Goal: Task Accomplishment & Management: Use online tool/utility

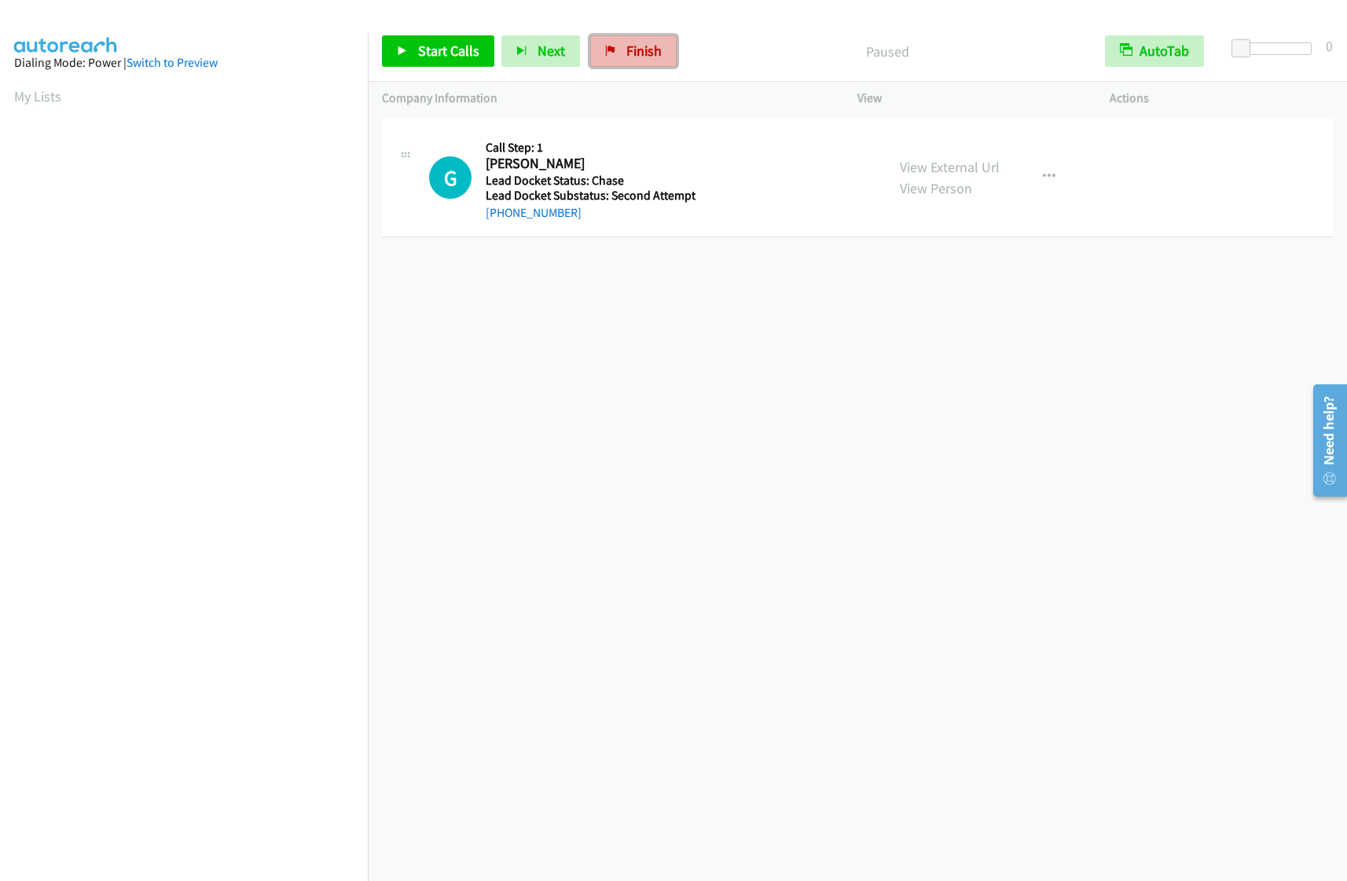
click at [647, 55] on span "Finish" at bounding box center [643, 51] width 35 height 18
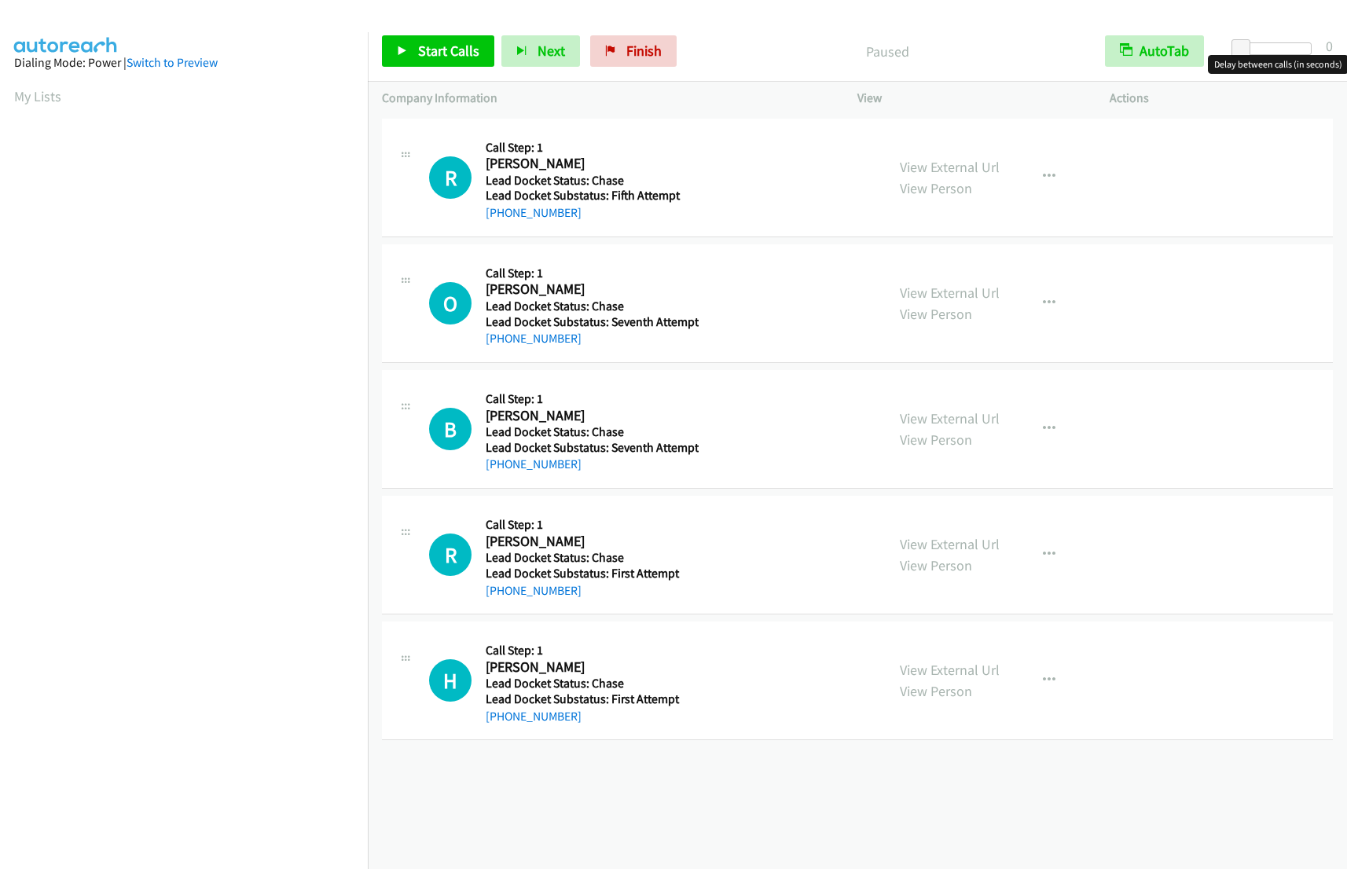
click at [1260, 47] on div at bounding box center [1275, 48] width 72 height 13
click at [1271, 48] on div at bounding box center [1275, 48] width 72 height 13
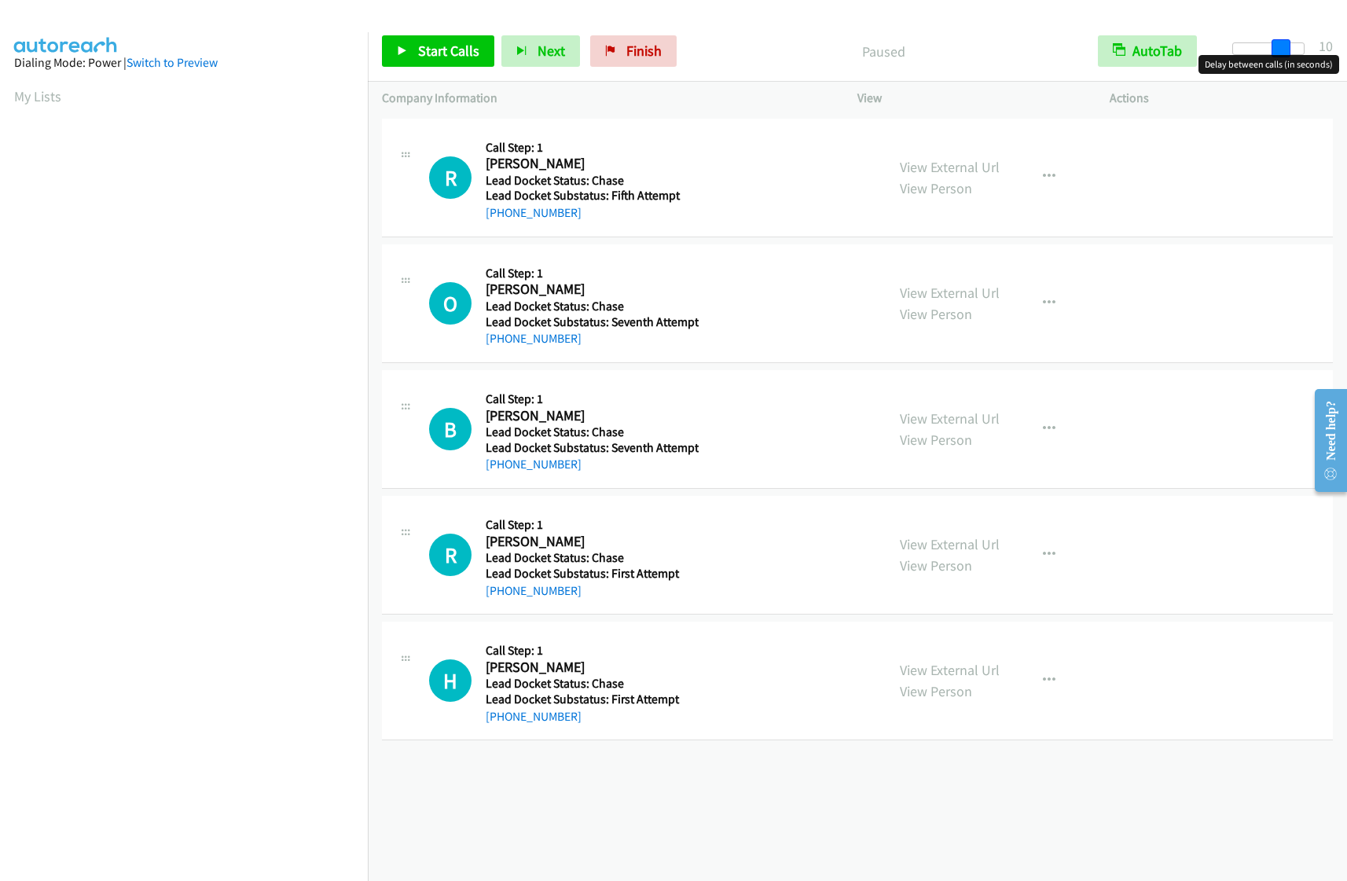
click at [1285, 46] on div at bounding box center [1268, 48] width 72 height 13
click at [405, 53] on icon at bounding box center [402, 51] width 11 height 11
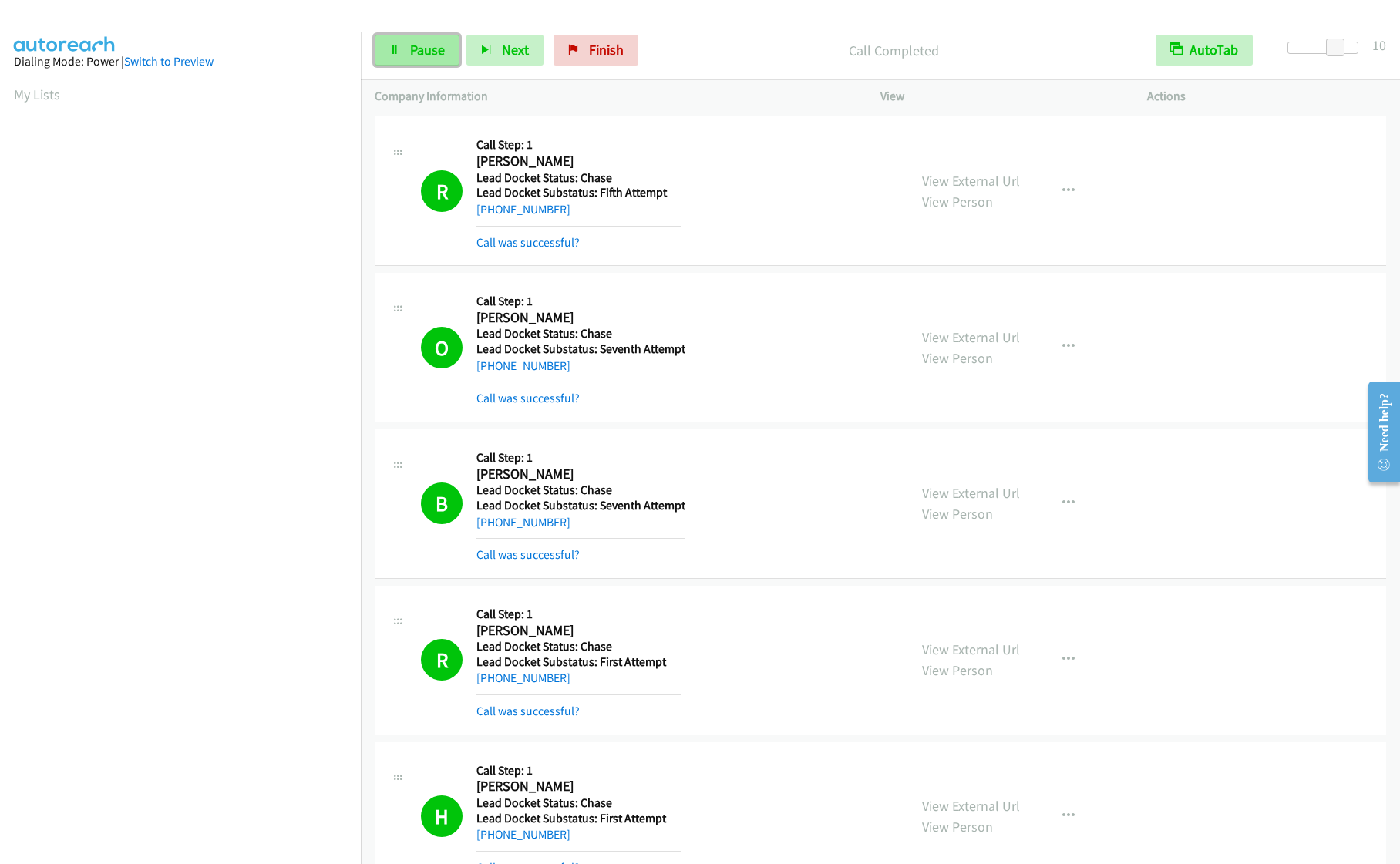
click at [437, 52] on span "Pause" at bounding box center [427, 50] width 34 height 18
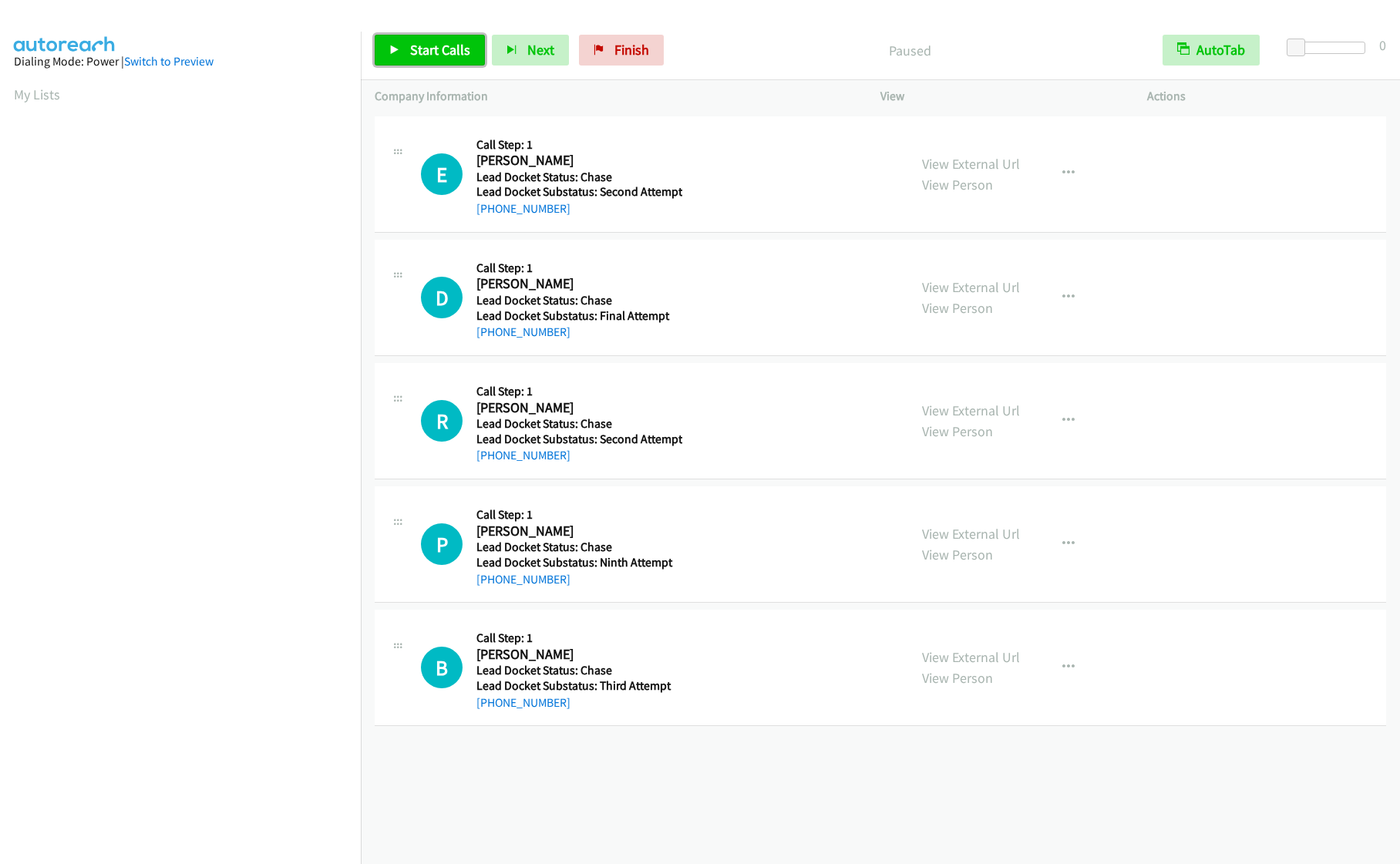
drag, startPoint x: 0, startPoint y: 0, endPoint x: 438, endPoint y: 52, distance: 441.1
click at [438, 52] on span "Start Calls" at bounding box center [440, 50] width 60 height 18
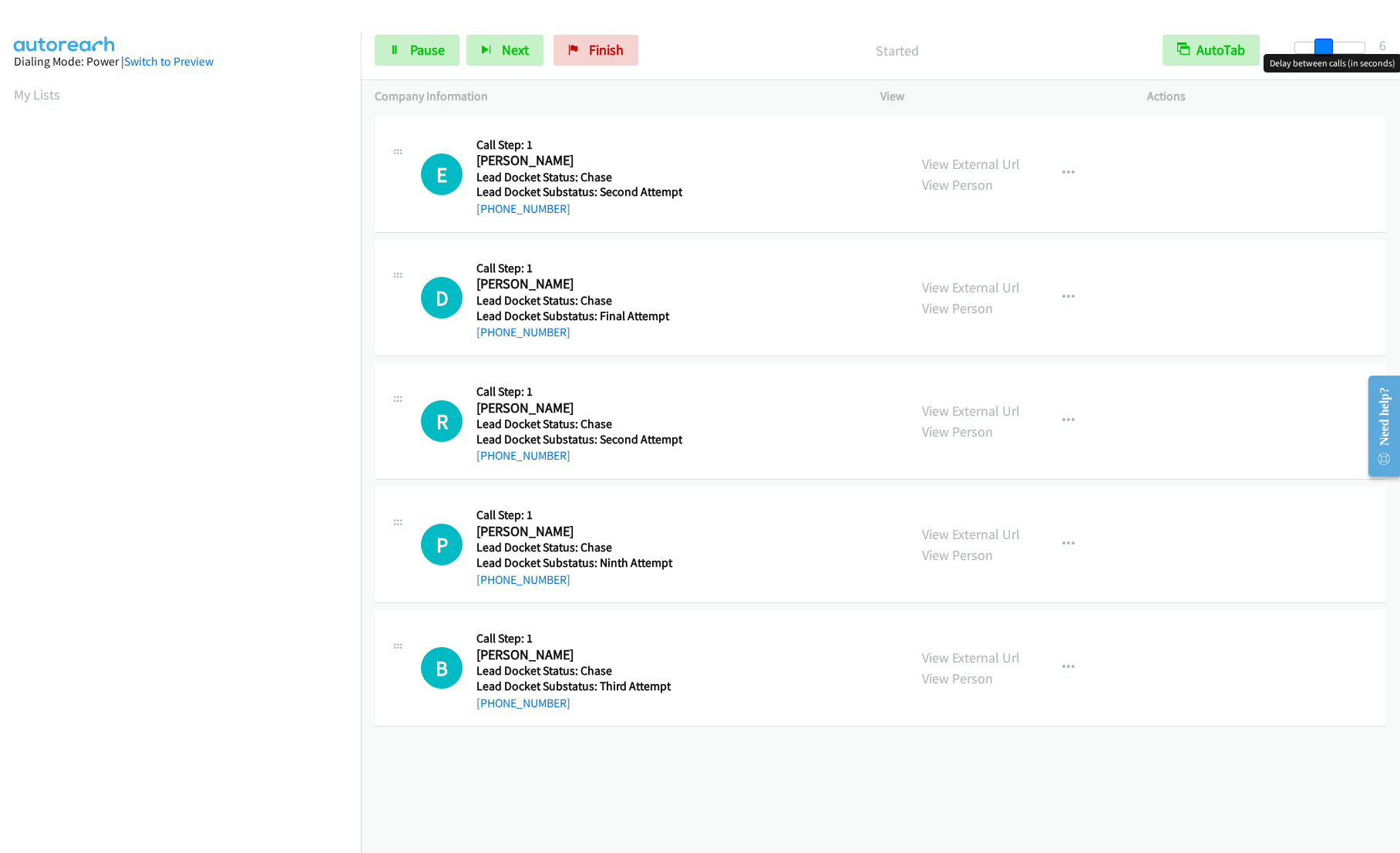
click at [1322, 42] on div at bounding box center [1329, 47] width 71 height 13
click at [1336, 49] on div at bounding box center [1329, 47] width 71 height 13
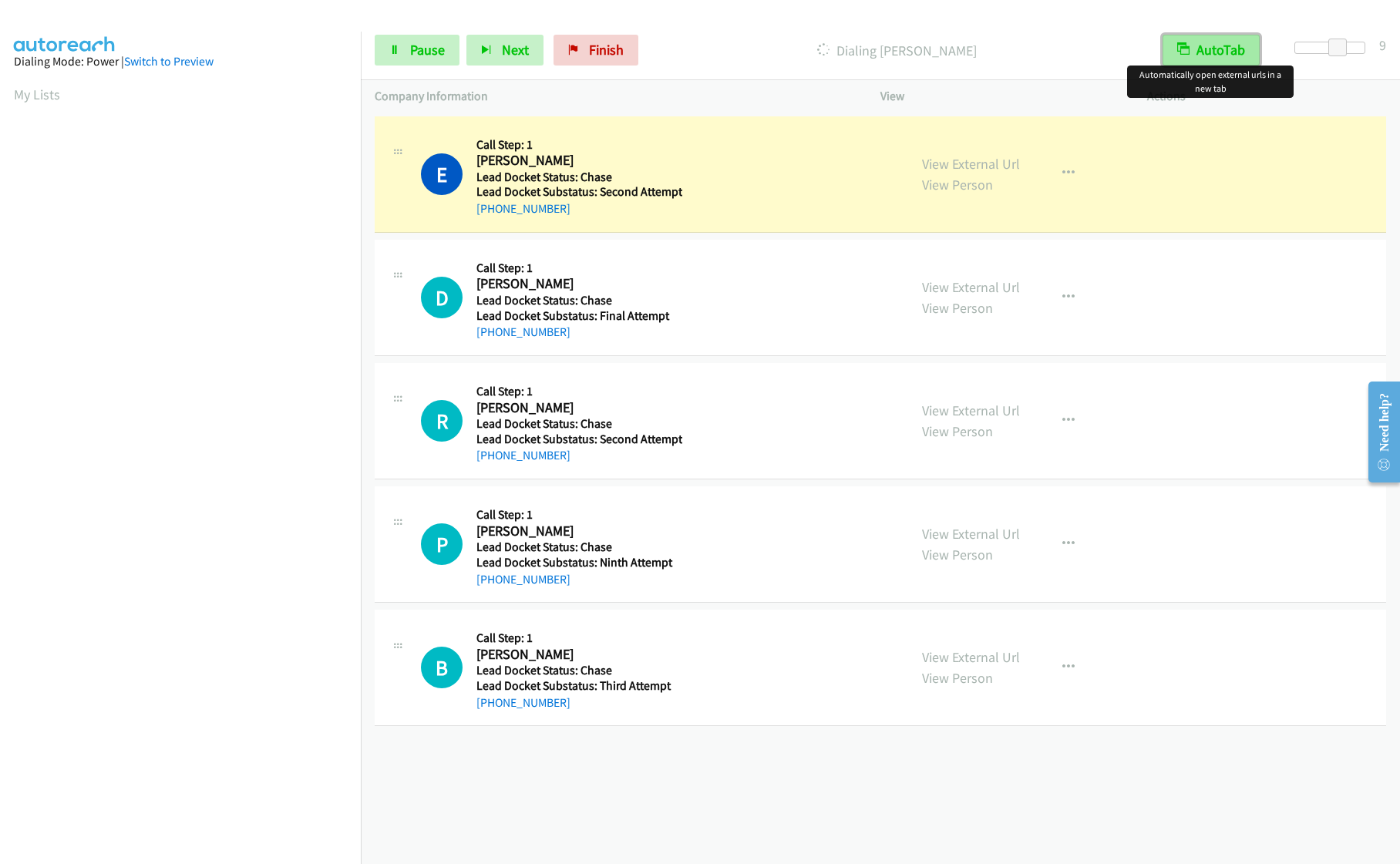
click at [1195, 49] on button "AutoTab" at bounding box center [1211, 49] width 97 height 30
click at [1202, 49] on button "AutoTab" at bounding box center [1211, 49] width 95 height 30
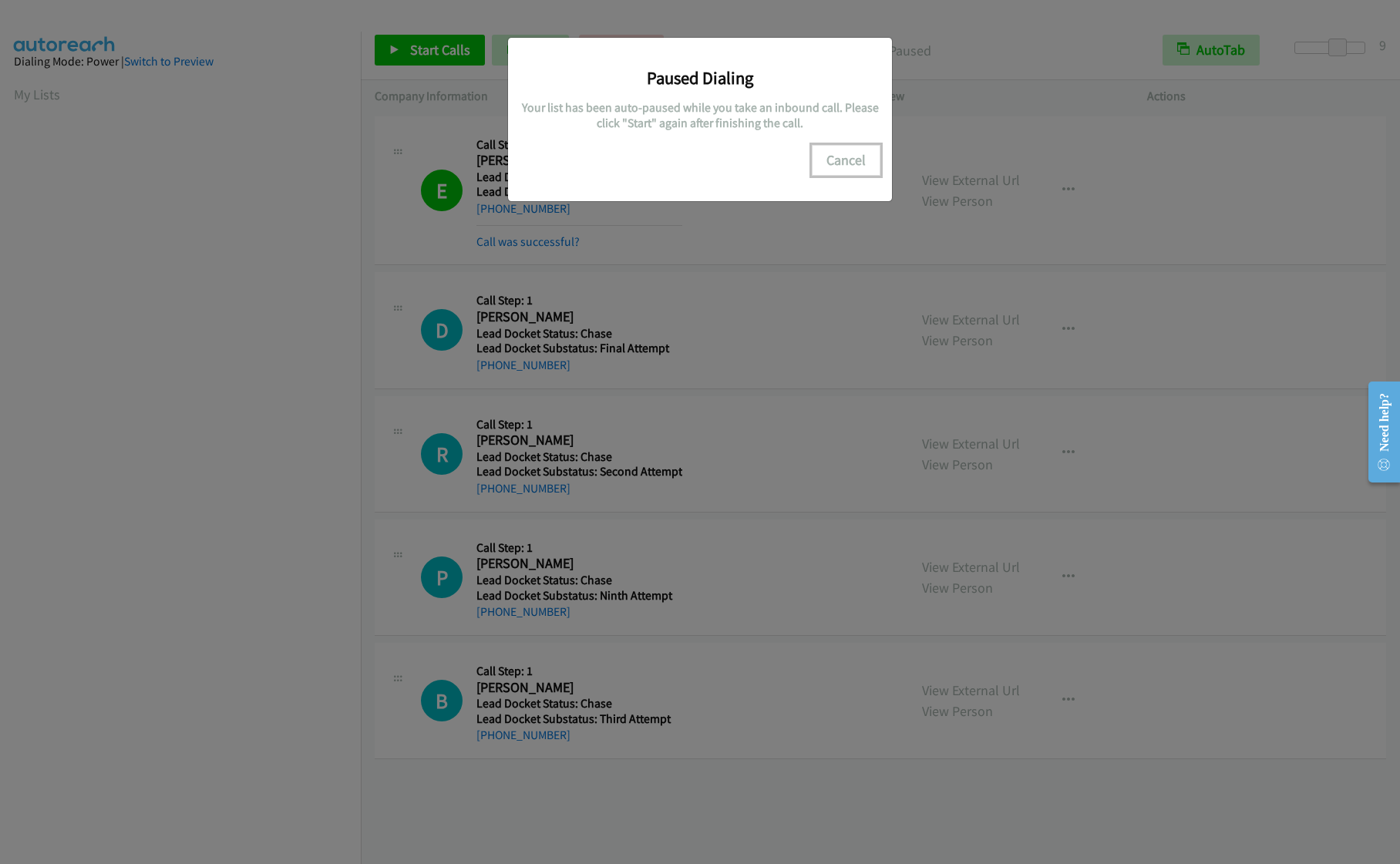
click at [846, 162] on button "Cancel" at bounding box center [846, 160] width 69 height 30
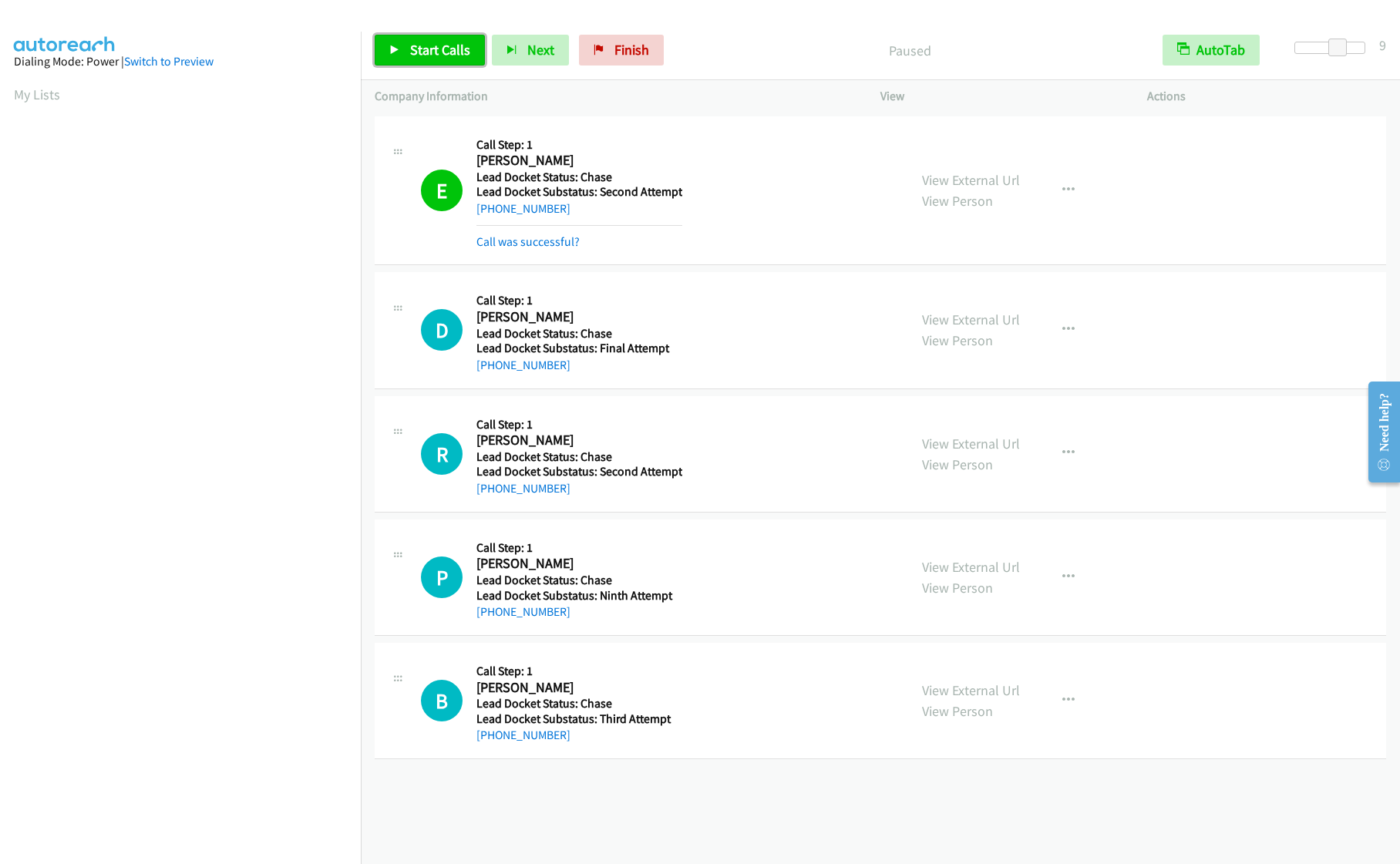
click at [429, 60] on link "Start Calls" at bounding box center [430, 49] width 110 height 30
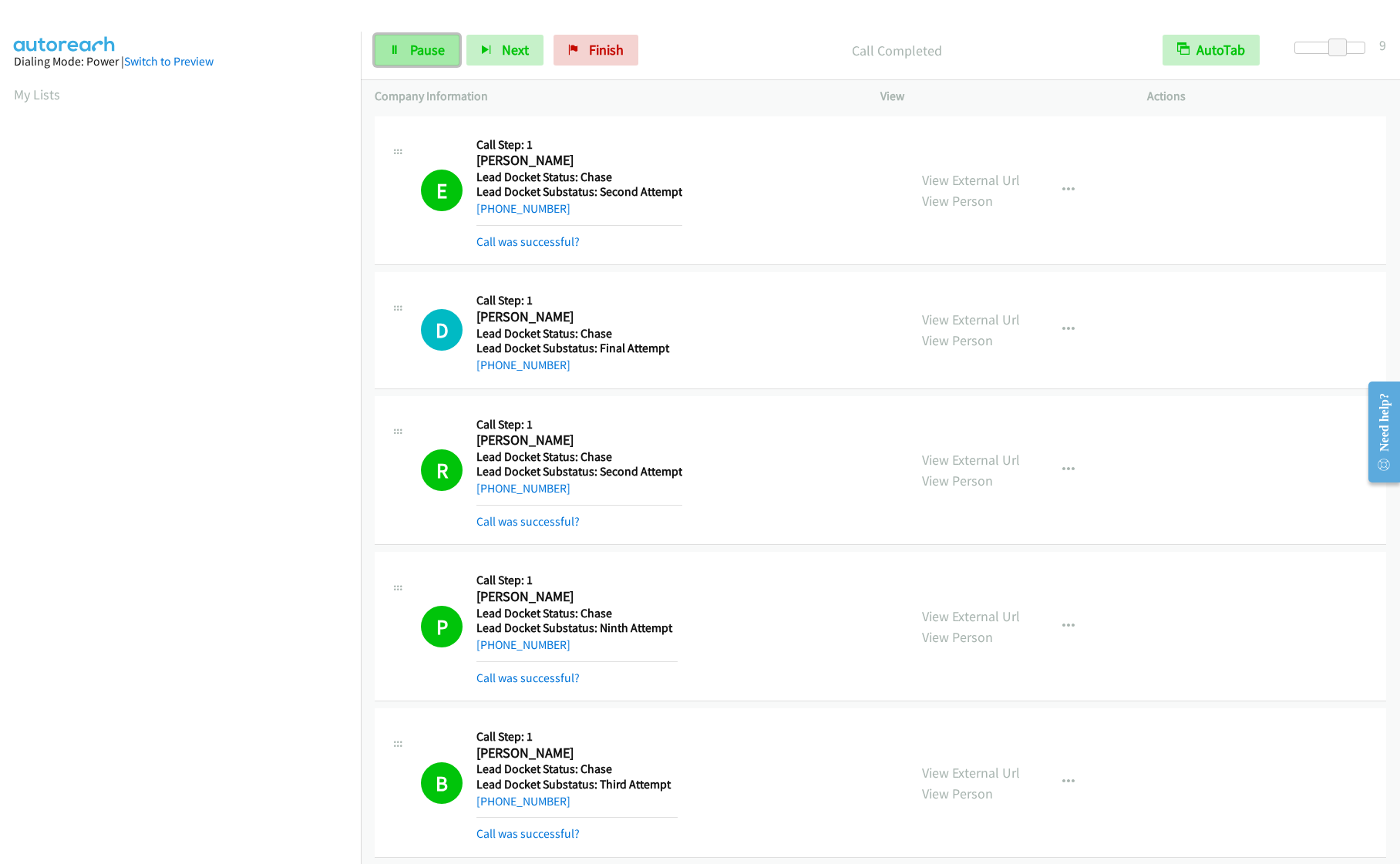
click at [407, 63] on link "Pause" at bounding box center [417, 49] width 84 height 30
click at [428, 56] on span "Start Calls" at bounding box center [440, 50] width 60 height 18
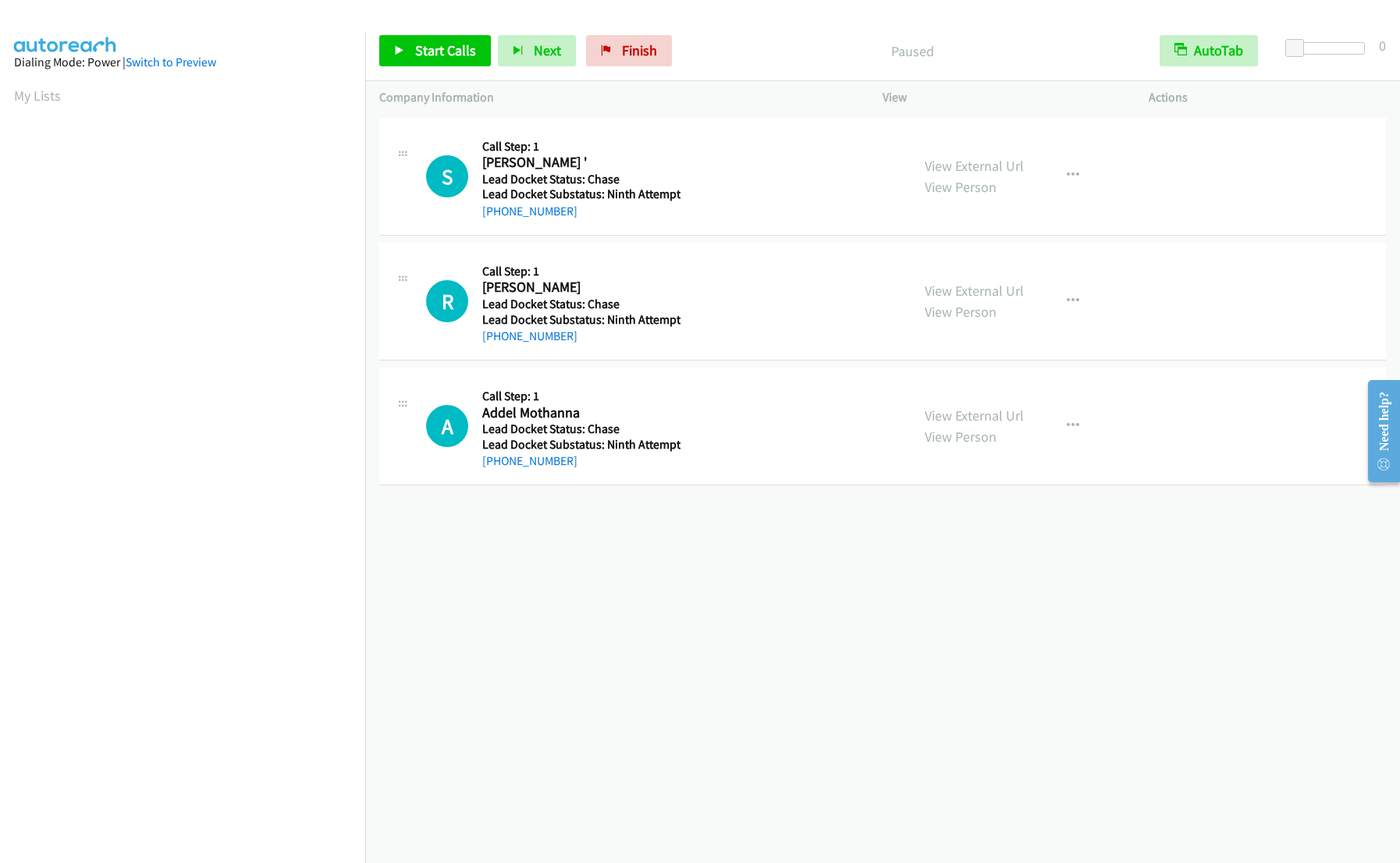
click at [1333, 43] on div at bounding box center [1329, 48] width 71 height 13
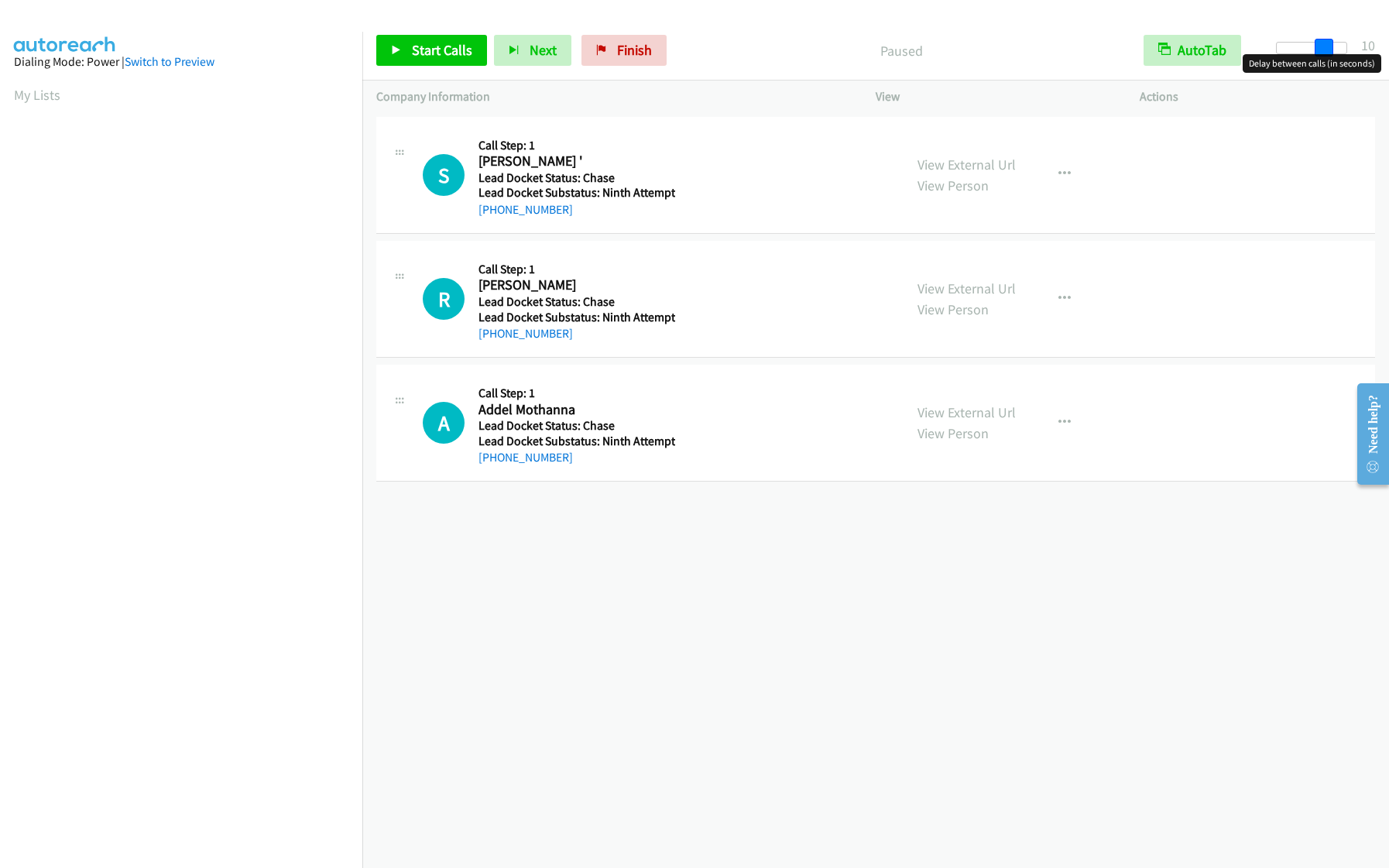
click at [1332, 47] on div at bounding box center [1311, 47] width 71 height 13
click at [465, 45] on span "Start Calls" at bounding box center [441, 50] width 60 height 18
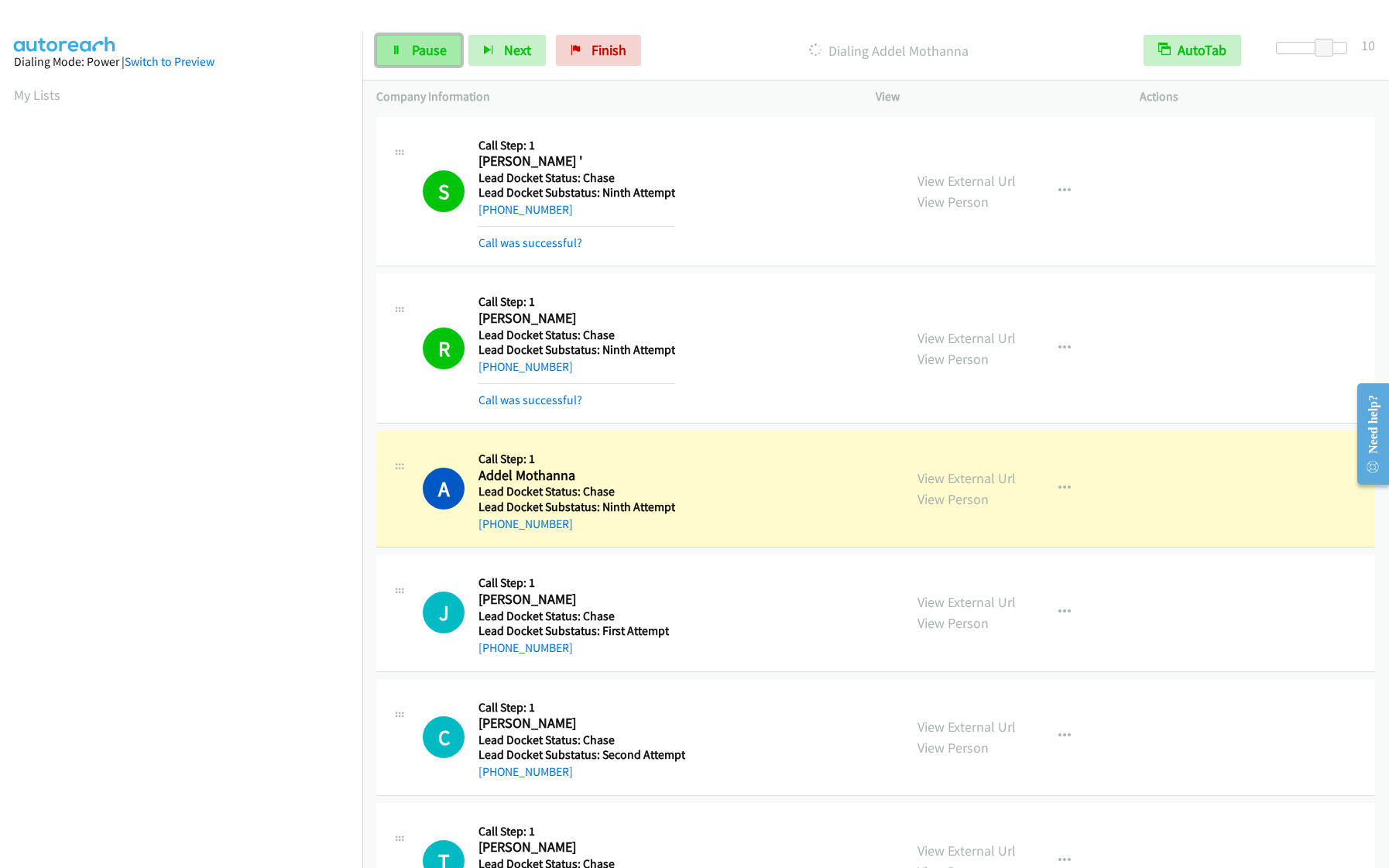
click at [431, 49] on span "Pause" at bounding box center [429, 50] width 34 height 18
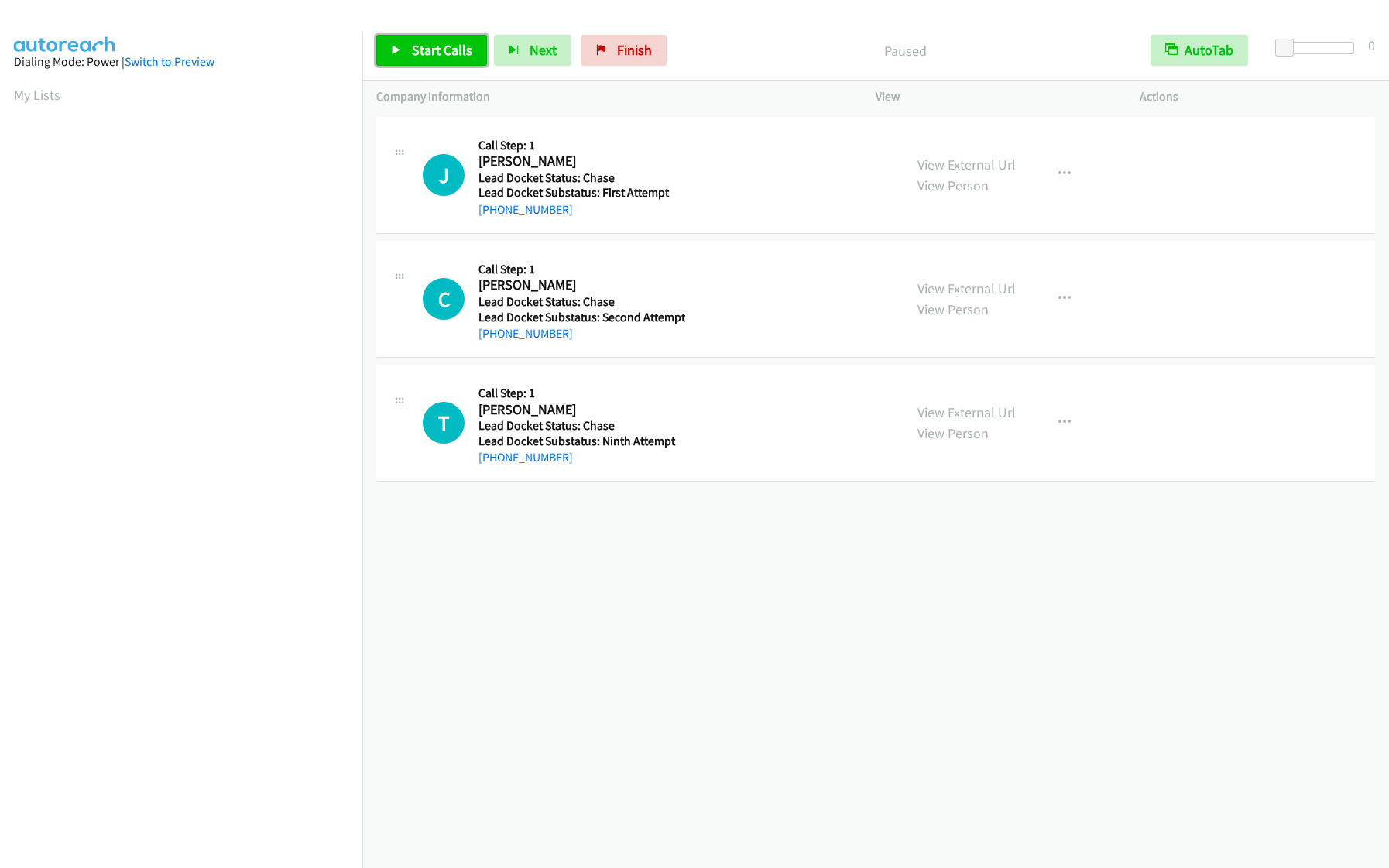
click at [438, 51] on span "Start Calls" at bounding box center [441, 50] width 60 height 18
